Goal: Feedback & Contribution: Leave review/rating

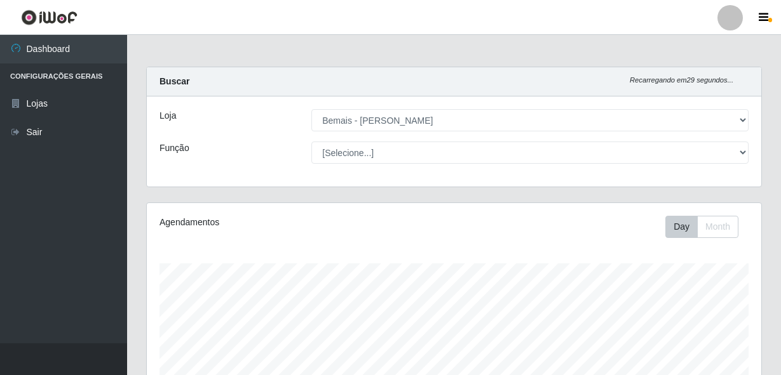
select select "230"
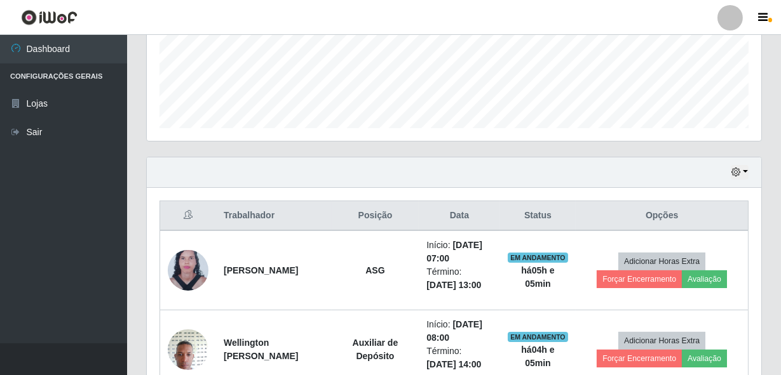
scroll to position [346, 0]
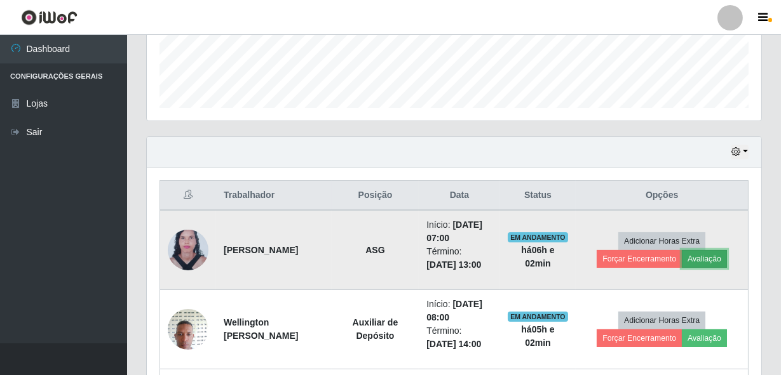
click at [699, 255] on button "Avaliação" at bounding box center [703, 259] width 45 height 18
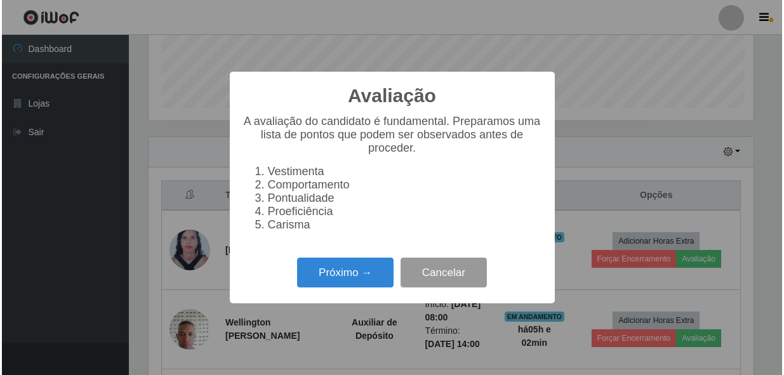
scroll to position [264, 608]
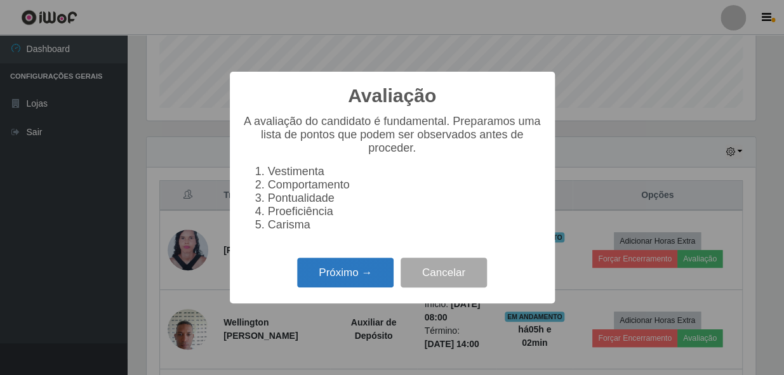
click at [357, 273] on button "Próximo →" at bounding box center [345, 273] width 97 height 30
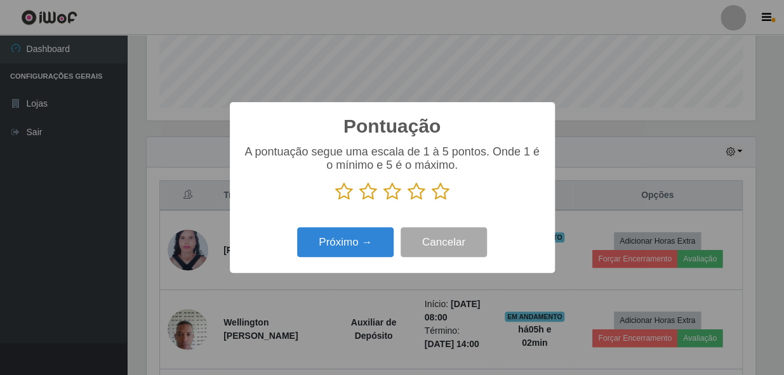
click at [441, 194] on icon at bounding box center [441, 191] width 18 height 19
click at [432, 201] on input "radio" at bounding box center [432, 201] width 0 height 0
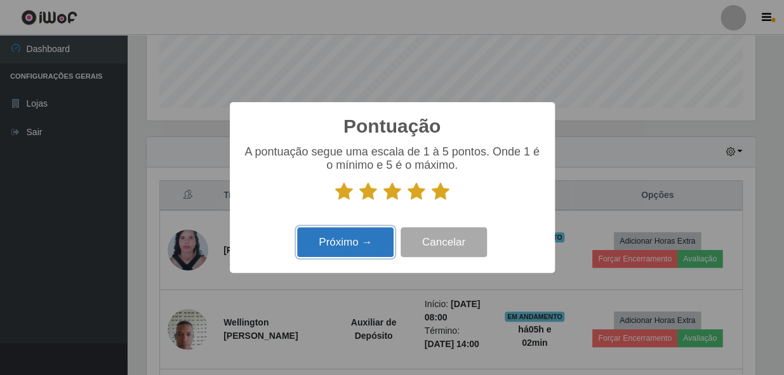
click at [359, 238] on button "Próximo →" at bounding box center [345, 242] width 97 height 30
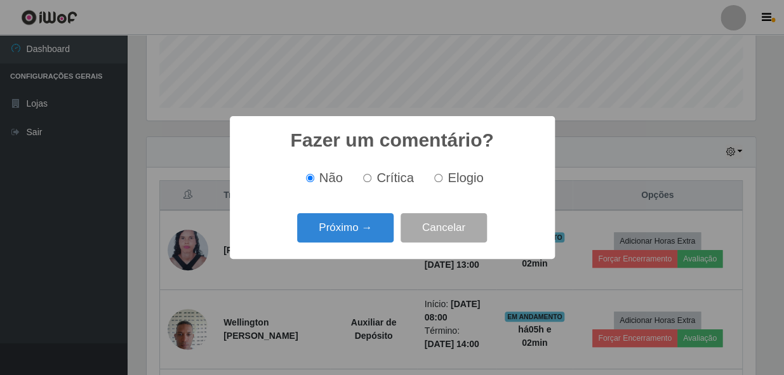
click at [440, 181] on input "Elogio" at bounding box center [438, 178] width 8 height 8
radio input "true"
click at [359, 217] on button "Próximo →" at bounding box center [345, 228] width 97 height 30
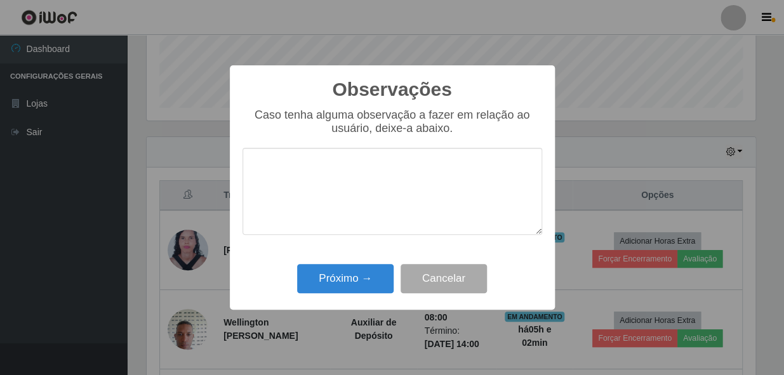
click at [386, 182] on textarea at bounding box center [393, 191] width 300 height 87
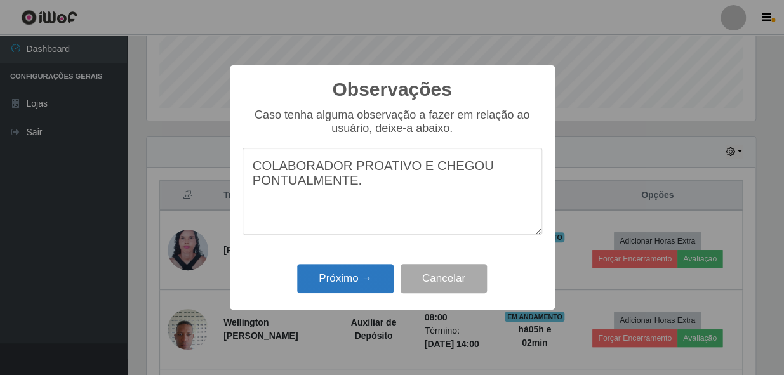
type textarea "COLABORADOR PROATIVO E CHEGOU PONTUALMENTE."
click at [369, 285] on button "Próximo →" at bounding box center [345, 279] width 97 height 30
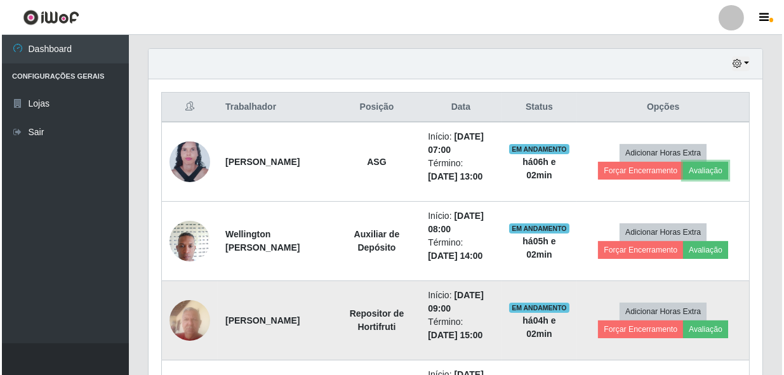
scroll to position [462, 0]
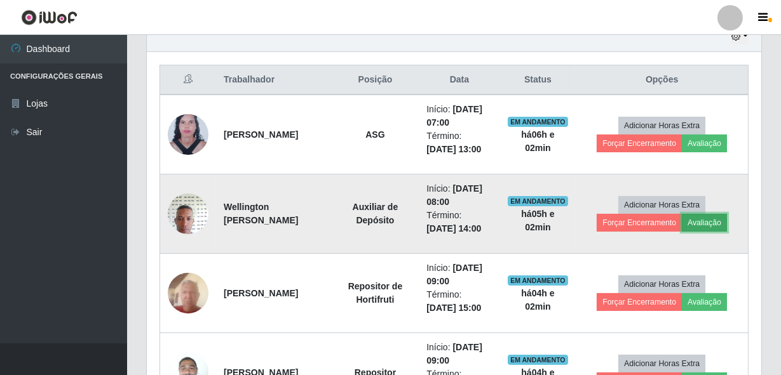
click at [726, 229] on button "Avaliação" at bounding box center [703, 223] width 45 height 18
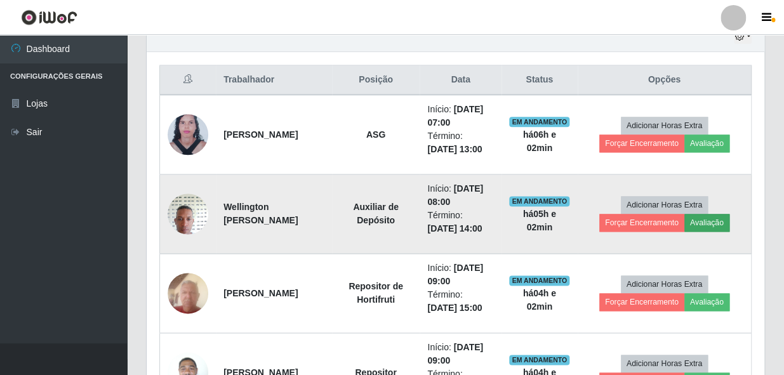
scroll to position [264, 608]
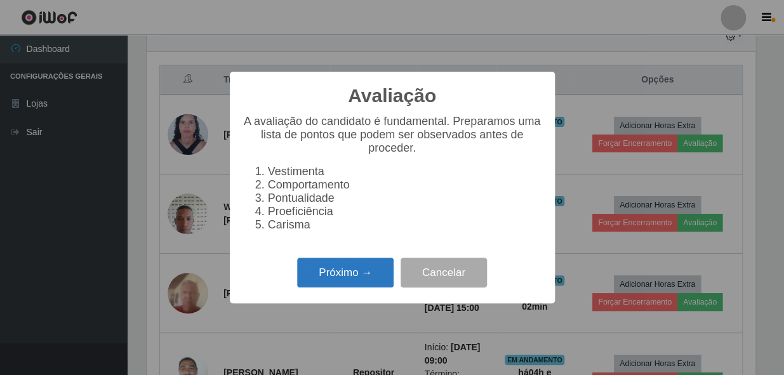
click at [372, 279] on button "Próximo →" at bounding box center [345, 273] width 97 height 30
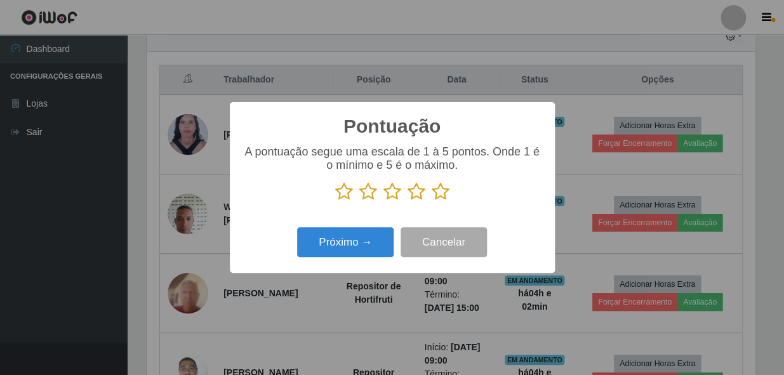
scroll to position [634870, 634524]
click at [444, 194] on icon at bounding box center [441, 191] width 18 height 19
click at [432, 201] on input "radio" at bounding box center [432, 201] width 0 height 0
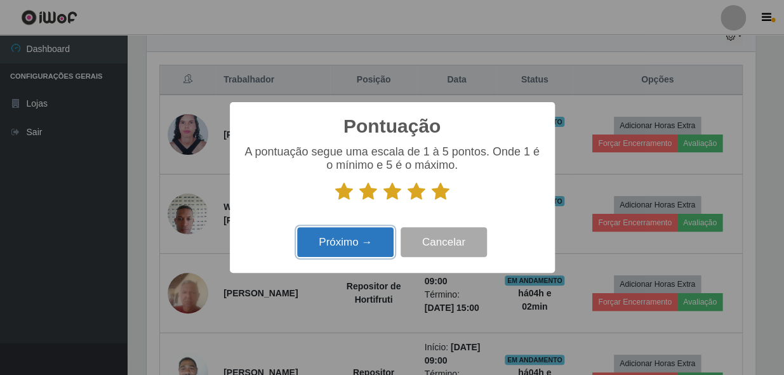
click at [351, 247] on button "Próximo →" at bounding box center [345, 242] width 97 height 30
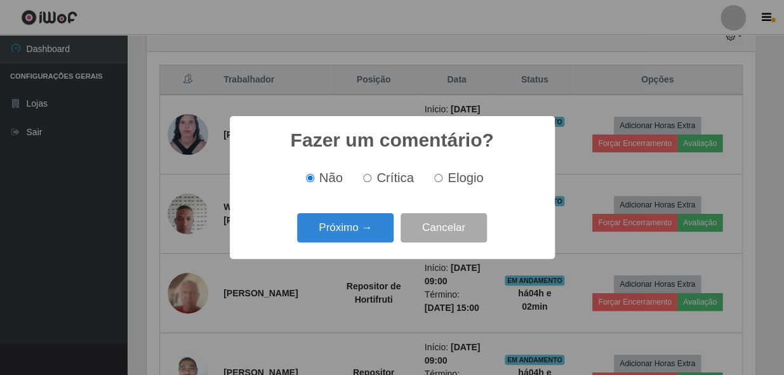
click at [438, 178] on input "Elogio" at bounding box center [438, 178] width 8 height 8
radio input "true"
click at [347, 211] on div "Próximo → Cancelar" at bounding box center [393, 228] width 300 height 36
click at [348, 220] on button "Próximo →" at bounding box center [345, 228] width 97 height 30
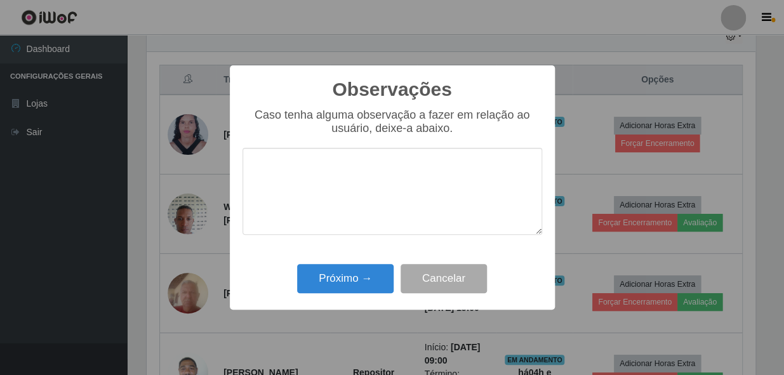
click at [415, 189] on textarea at bounding box center [393, 191] width 300 height 87
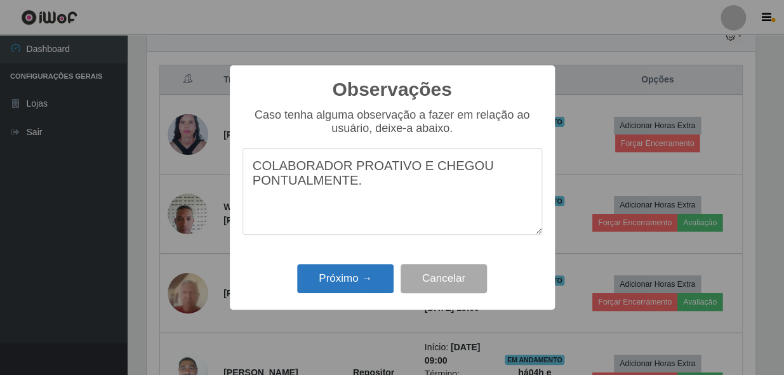
type textarea "COLABORADOR PROATIVO E CHEGOU PONTUALMENTE."
click at [356, 280] on button "Próximo →" at bounding box center [345, 279] width 97 height 30
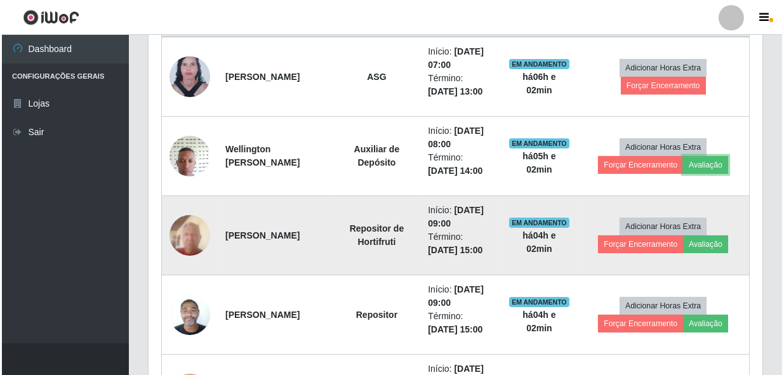
scroll to position [577, 0]
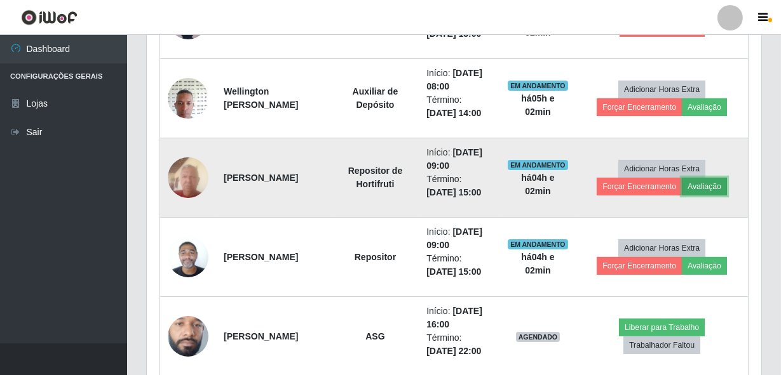
click at [716, 185] on button "Avaliação" at bounding box center [703, 187] width 45 height 18
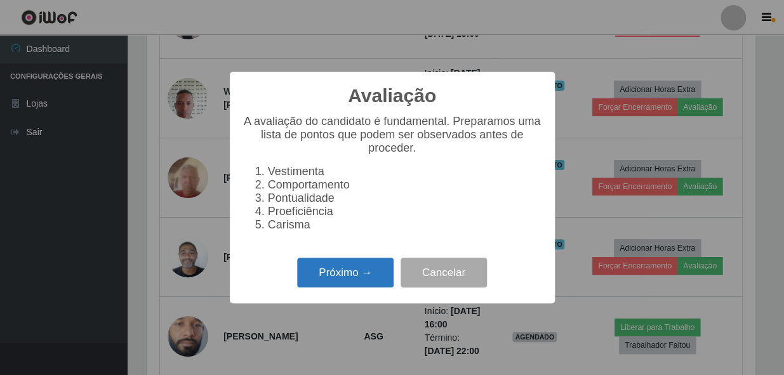
click at [345, 288] on button "Próximo →" at bounding box center [345, 273] width 97 height 30
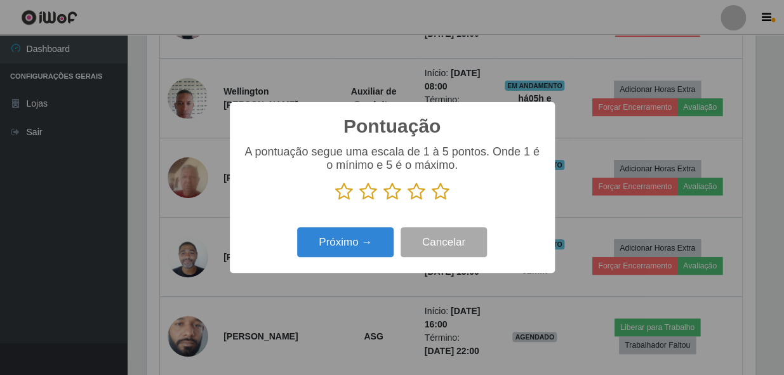
click at [444, 196] on icon at bounding box center [441, 191] width 18 height 19
click at [432, 201] on input "radio" at bounding box center [432, 201] width 0 height 0
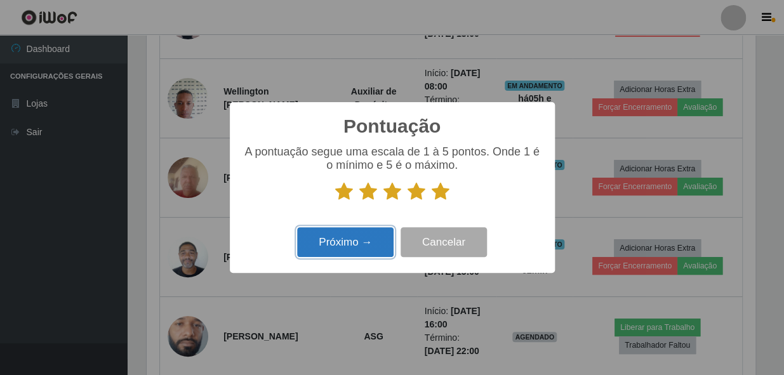
click at [375, 236] on button "Próximo →" at bounding box center [345, 242] width 97 height 30
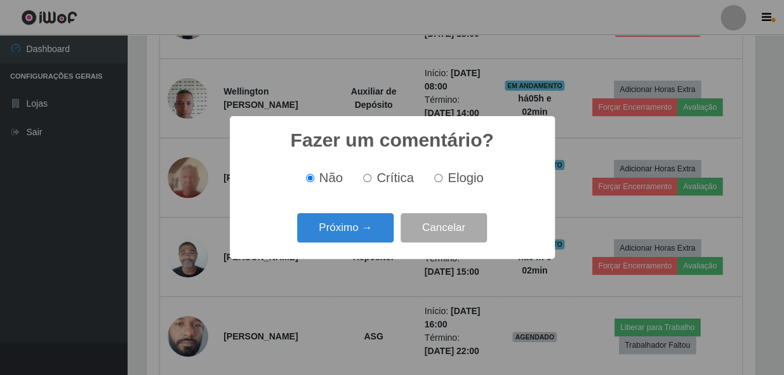
click at [438, 184] on label "Elogio" at bounding box center [456, 178] width 54 height 15
click at [438, 182] on input "Elogio" at bounding box center [438, 178] width 8 height 8
radio input "true"
click at [349, 232] on button "Próximo →" at bounding box center [345, 228] width 97 height 30
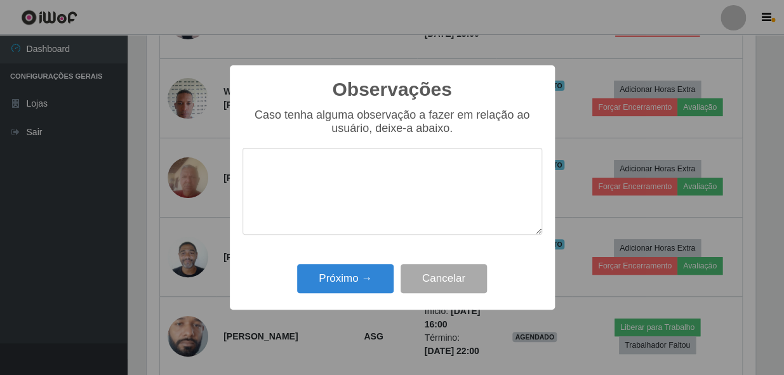
click at [393, 188] on textarea at bounding box center [393, 191] width 300 height 87
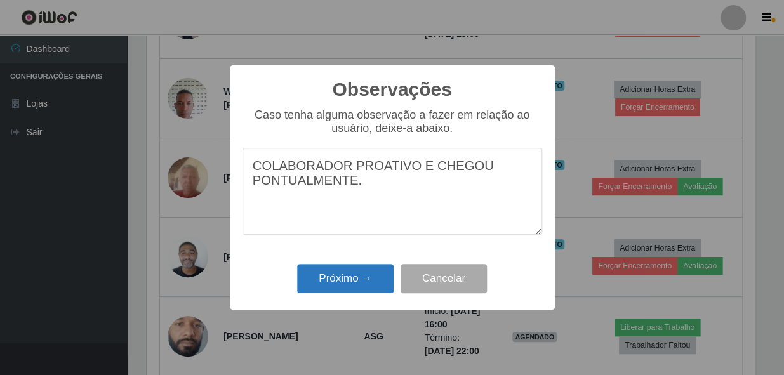
type textarea "COLABORADOR PROATIVO E CHEGOU PONTUALMENTE."
click at [368, 276] on button "Próximo →" at bounding box center [345, 279] width 97 height 30
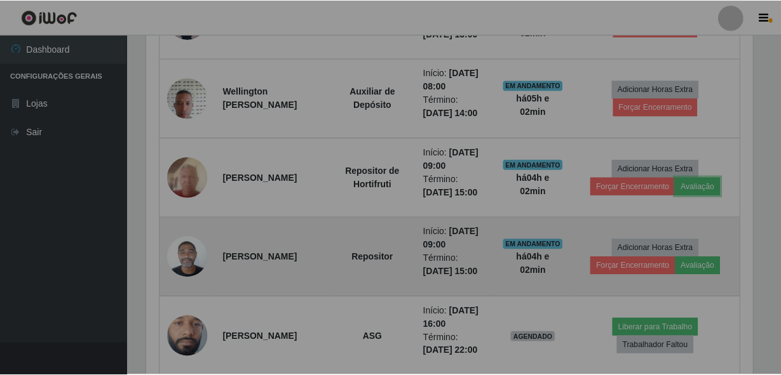
scroll to position [264, 614]
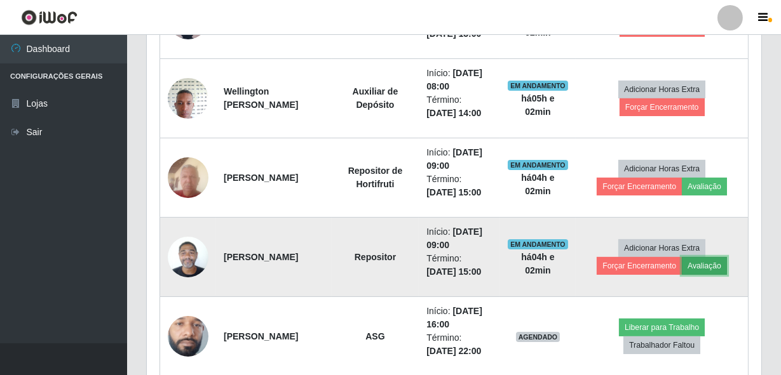
click at [710, 267] on button "Avaliação" at bounding box center [703, 266] width 45 height 18
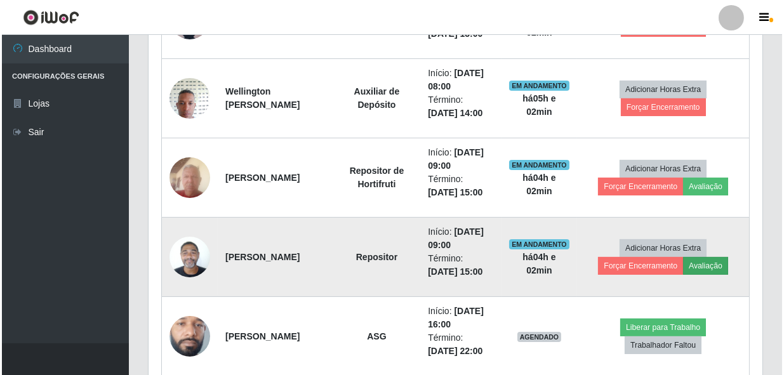
scroll to position [264, 608]
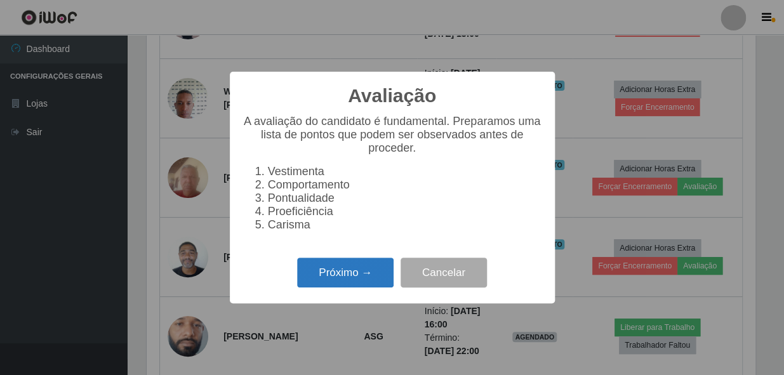
click at [377, 278] on button "Próximo →" at bounding box center [345, 273] width 97 height 30
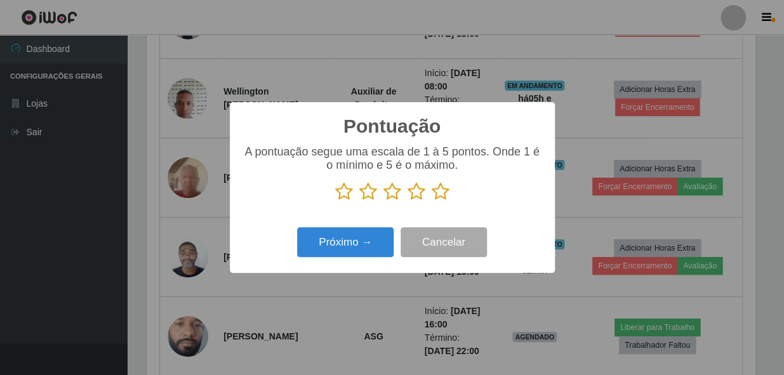
scroll to position [634870, 634524]
click at [438, 198] on icon at bounding box center [441, 191] width 18 height 19
click at [432, 201] on input "radio" at bounding box center [432, 201] width 0 height 0
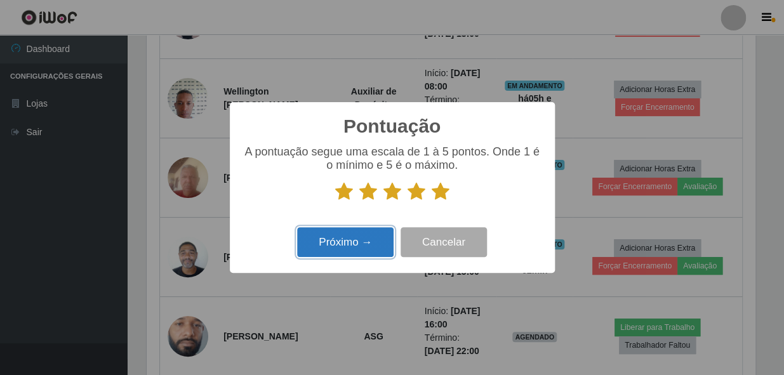
click at [356, 236] on button "Próximo →" at bounding box center [345, 242] width 97 height 30
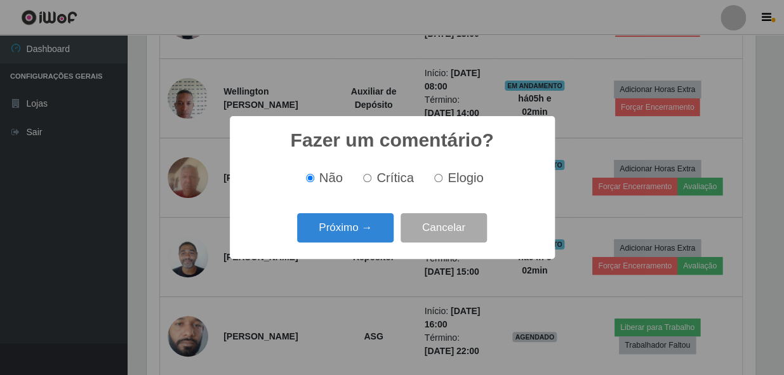
click at [354, 232] on button "Próximo →" at bounding box center [345, 228] width 97 height 30
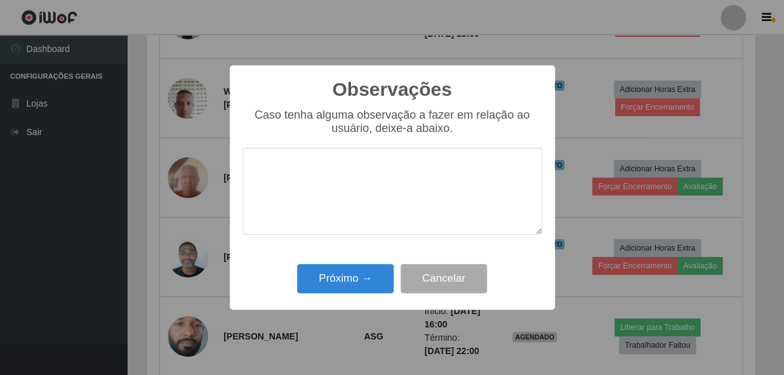
click at [476, 199] on textarea at bounding box center [393, 191] width 300 height 87
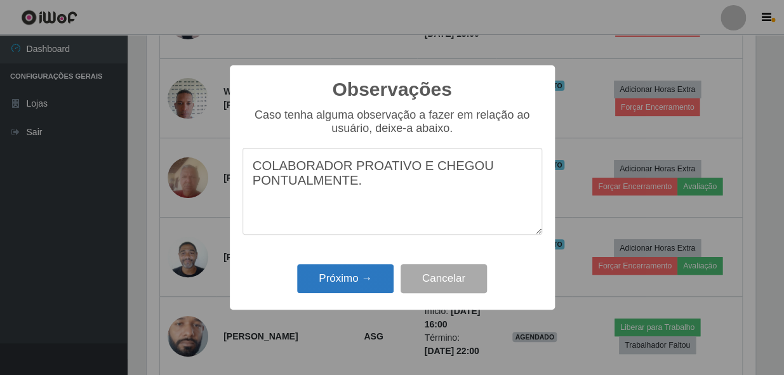
type textarea "COLABORADOR PROATIVO E CHEGOU PONTUALMENTE."
click at [363, 284] on button "Próximo →" at bounding box center [345, 279] width 97 height 30
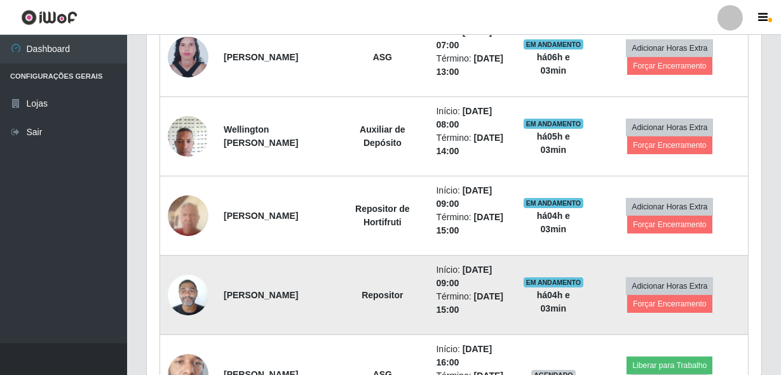
scroll to position [520, 0]
